Goal: Complete application form

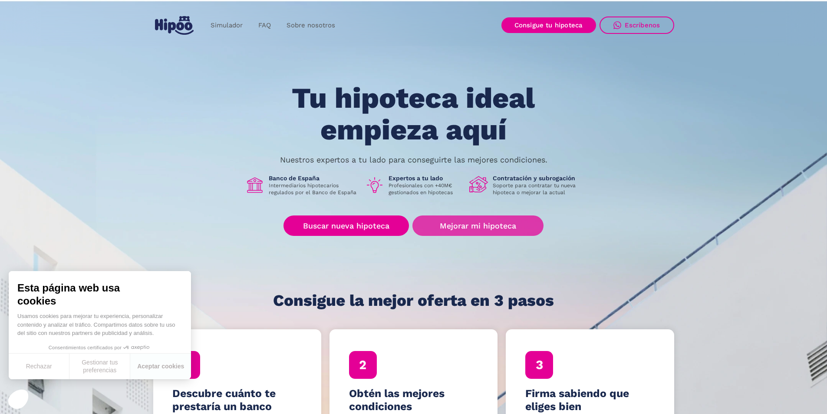
click at [443, 223] on link "Mejorar mi hipoteca" at bounding box center [478, 225] width 131 height 20
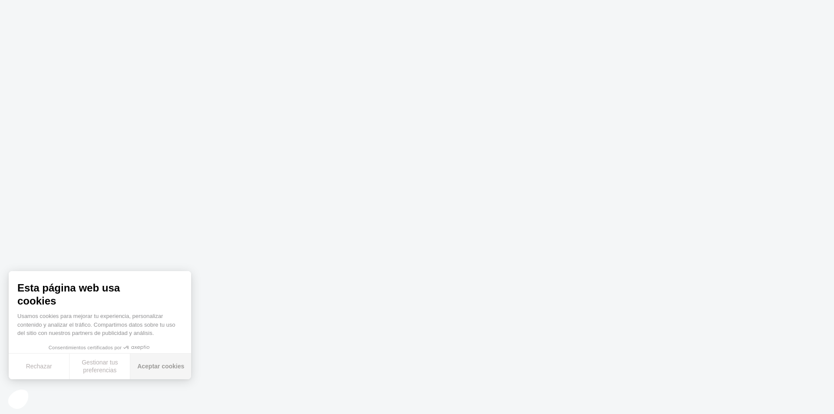
click at [160, 363] on button "Aceptar cookies" at bounding box center [160, 367] width 61 height 26
